Goal: Use online tool/utility: Utilize a website feature to perform a specific function

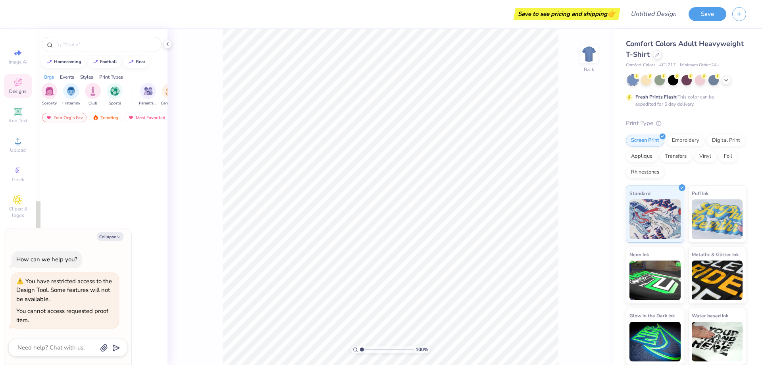
type textarea "x"
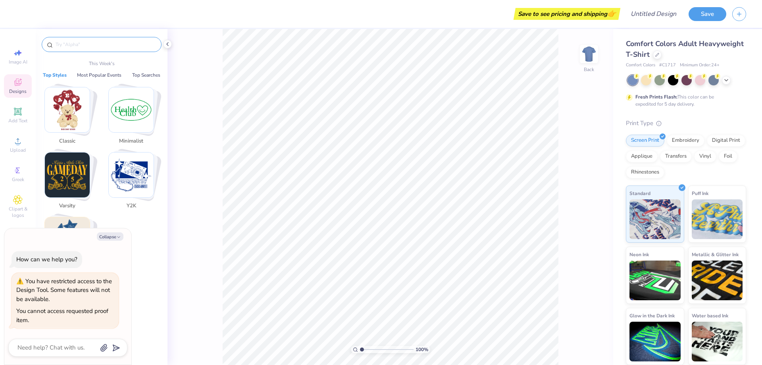
type textarea "x"
click at [89, 44] on input "text" at bounding box center [106, 44] width 102 height 8
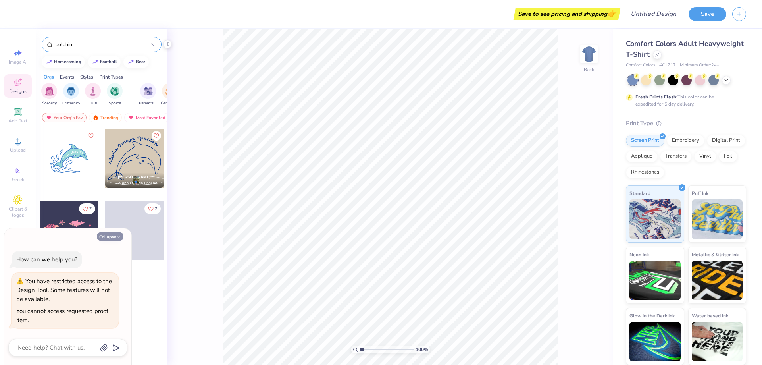
type input "dolphin"
click at [112, 238] on button "Collapse" at bounding box center [110, 236] width 27 height 8
type textarea "x"
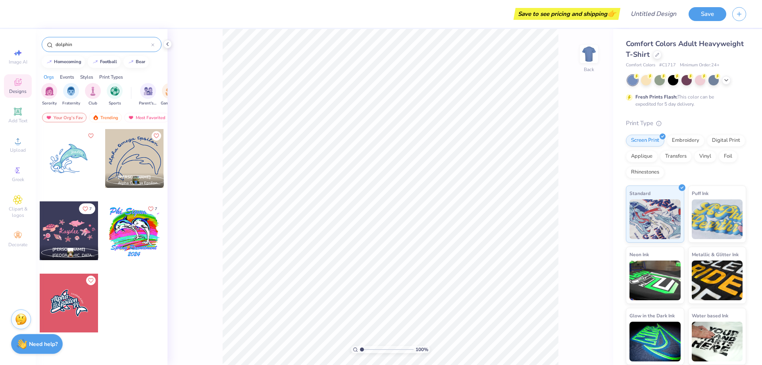
click at [39, 158] on div at bounding box center [10, 158] width 59 height 59
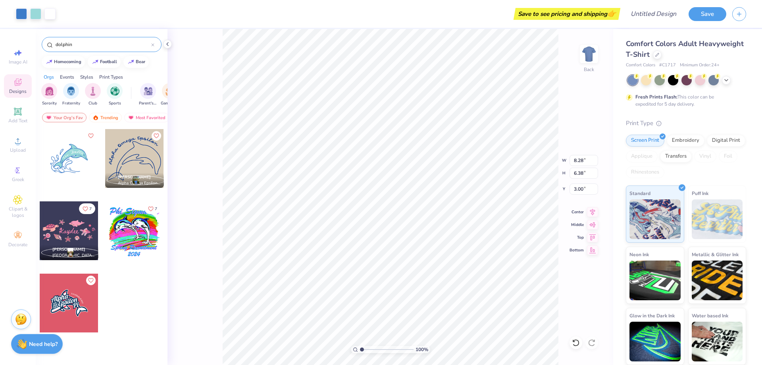
type input "8.28"
type input "6.38"
type input "11.15"
type input "8.60"
type input "9.53"
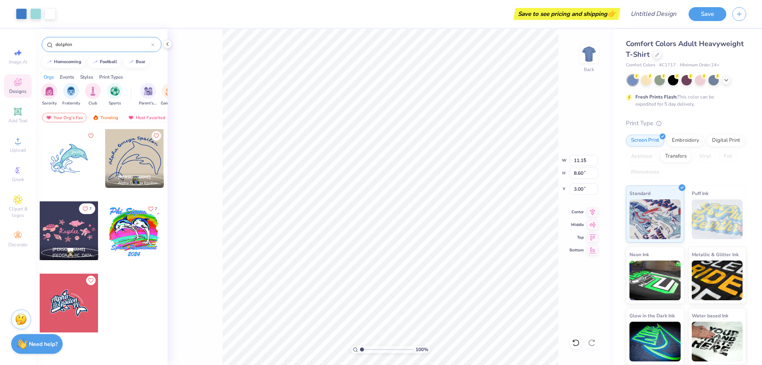
type input "7.35"
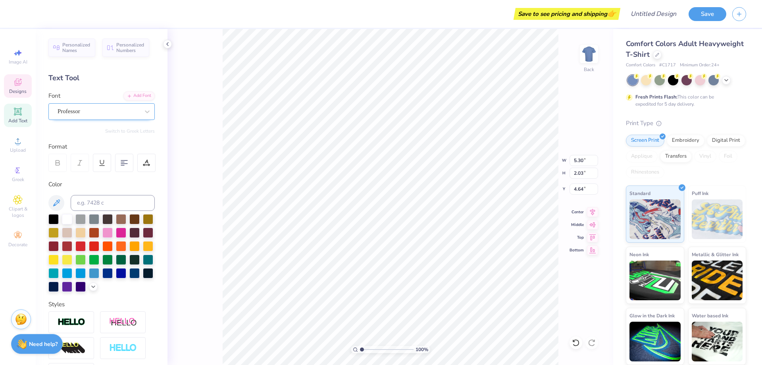
click at [113, 111] on div "Professor" at bounding box center [98, 111] width 83 height 12
type input "Wayside"
click at [185, 88] on div "100 % Back W 5.30 5.30 " H 2.03 2.03 " Y 4.64 4.64 " Center Middle Top Bottom" at bounding box center [390, 197] width 446 height 336
click at [81, 110] on div "Professor" at bounding box center [98, 111] width 83 height 12
type input "Wayside"
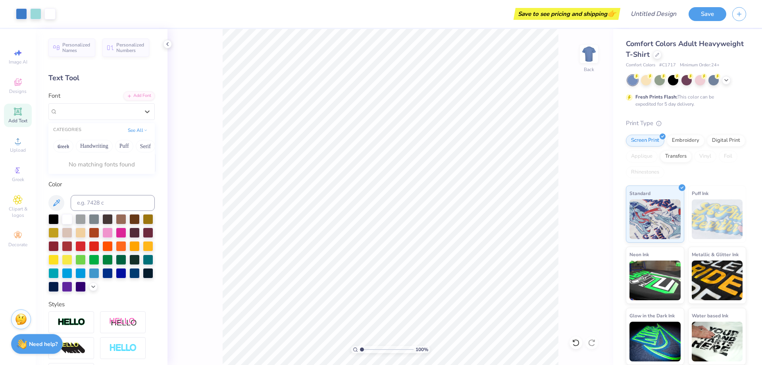
click at [75, 77] on div "Text Tool" at bounding box center [101, 78] width 106 height 11
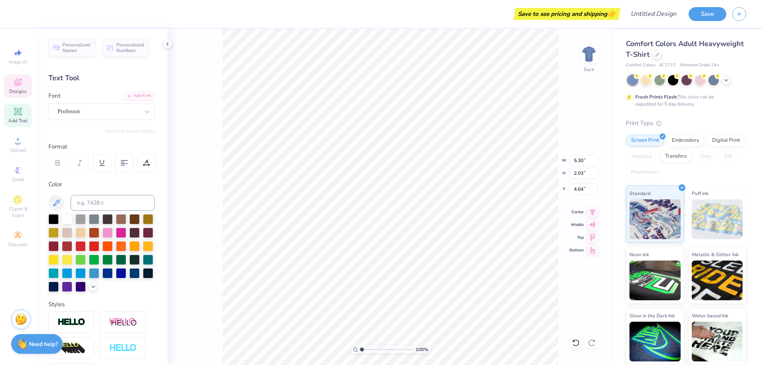
scroll to position [7, 1]
type textarea "T"
type textarea "Wayside"
type input "8.32"
type input "5.93"
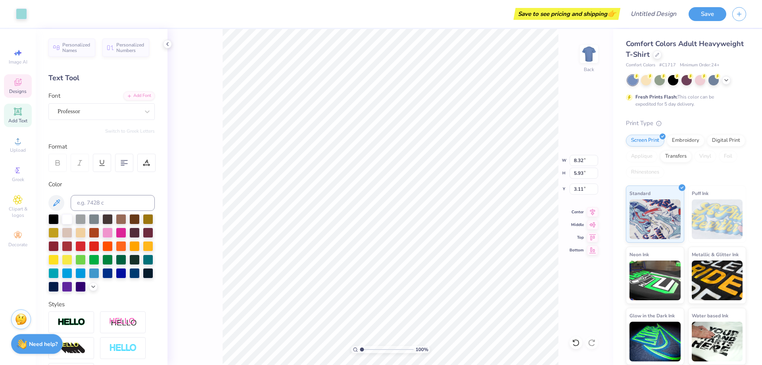
type input "3.11"
click at [65, 219] on div at bounding box center [67, 218] width 10 height 10
type input "9.53"
type input "7.35"
type input "3.00"
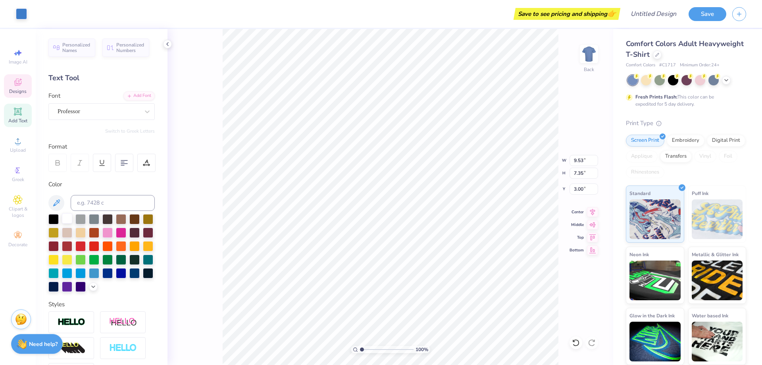
click at [62, 223] on div at bounding box center [67, 218] width 10 height 10
